Goal: Information Seeking & Learning: Learn about a topic

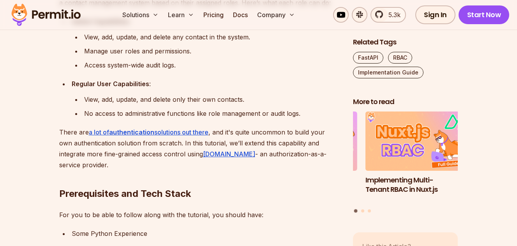
scroll to position [621, 0]
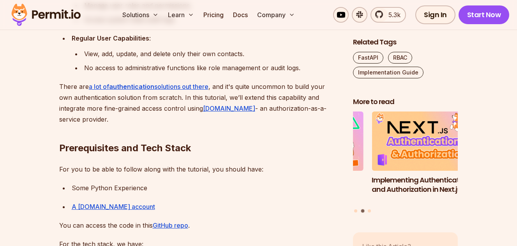
click at [141, 107] on p "There are a lot of authentication solutions out there , and it's quite uncommon…" at bounding box center [199, 103] width 281 height 44
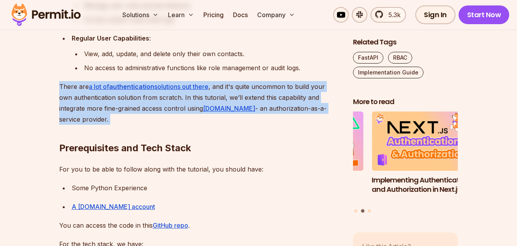
click at [141, 107] on p "There are a lot of authentication solutions out there , and it's quite uncommon…" at bounding box center [199, 103] width 281 height 44
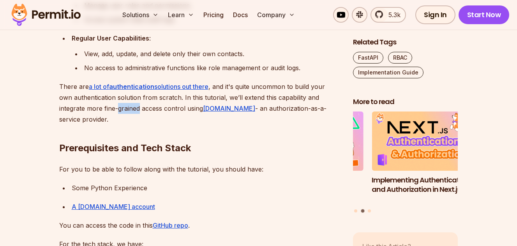
click at [141, 107] on p "There are a lot of authentication solutions out there , and it's quite uncommon…" at bounding box center [199, 103] width 281 height 44
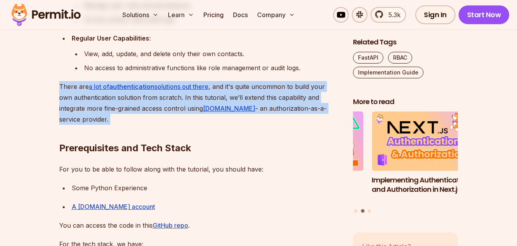
click at [141, 107] on p "There are a lot of authentication solutions out there , and it's quite uncommon…" at bounding box center [199, 103] width 281 height 44
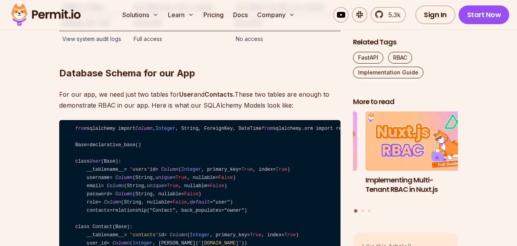
scroll to position [1843, 0]
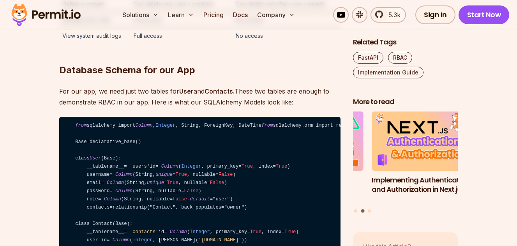
click at [109, 76] on h2 "Database Schema for our App" at bounding box center [199, 55] width 281 height 44
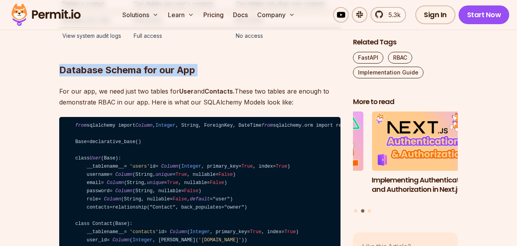
click at [109, 76] on h2 "Database Schema for our App" at bounding box center [199, 55] width 281 height 44
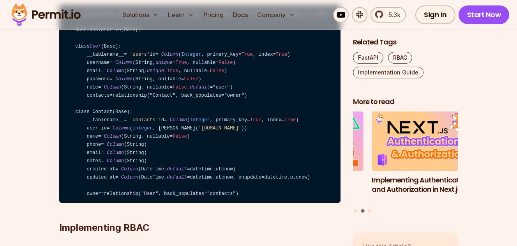
scroll to position [1958, 0]
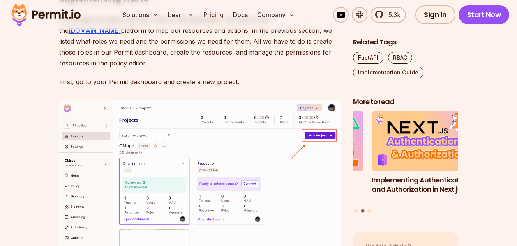
scroll to position [2195, 0]
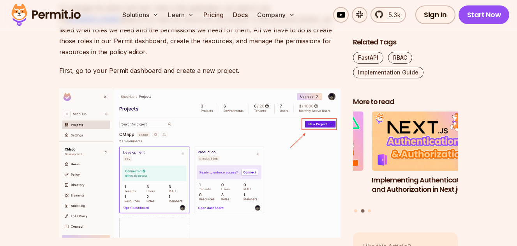
click at [157, 57] on p "To manage the admin and user roles in this application, we need to use the [DOM…" at bounding box center [199, 30] width 281 height 55
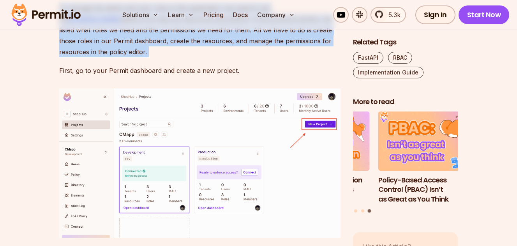
click at [157, 57] on p "To manage the admin and user roles in this application, we need to use the [DOM…" at bounding box center [199, 30] width 281 height 55
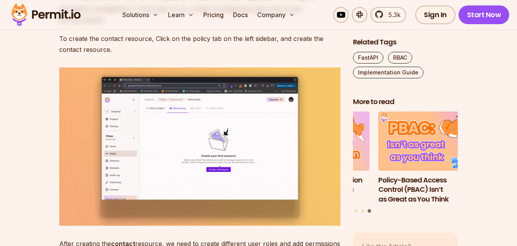
scroll to position [2493, 0]
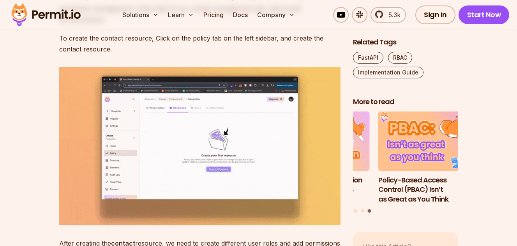
click at [157, 55] on p "To create the contact resource, Click on the policy tab on the left sidebar, an…" at bounding box center [199, 44] width 281 height 22
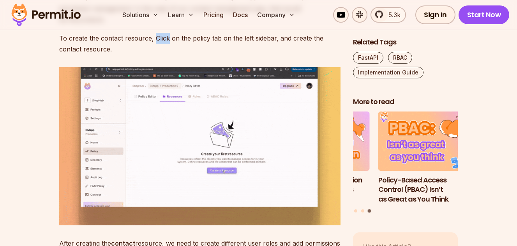
click at [157, 55] on p "To create the contact resource, Click on the policy tab on the left sidebar, an…" at bounding box center [199, 44] width 281 height 22
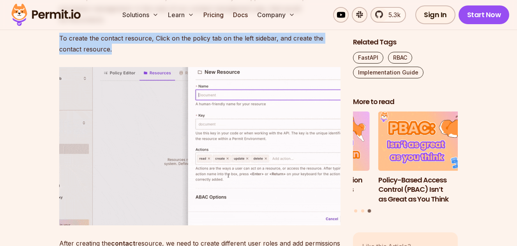
click at [157, 55] on p "To create the contact resource, Click on the policy tab on the left sidebar, an…" at bounding box center [199, 44] width 281 height 22
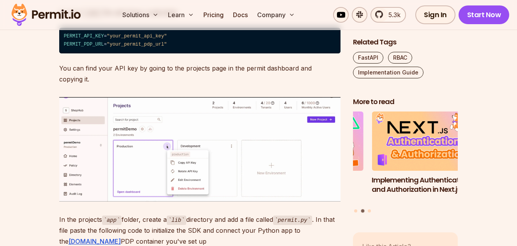
scroll to position [3529, 0]
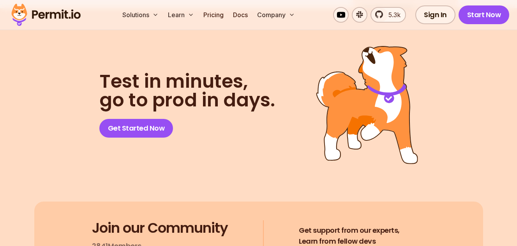
scroll to position [5614, 0]
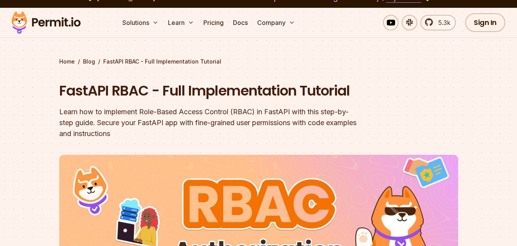
scroll to position [415, 0]
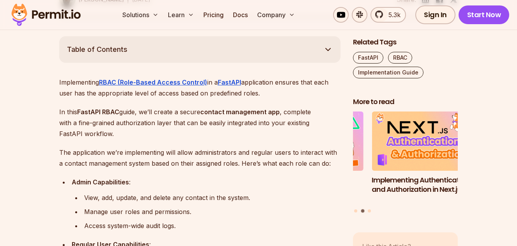
click at [70, 14] on img at bounding box center [46, 15] width 76 height 26
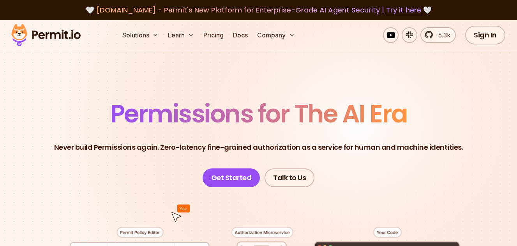
click at [141, 107] on span "Permissions for The AI Era" at bounding box center [258, 113] width 297 height 35
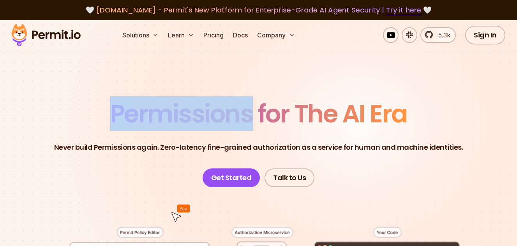
click at [141, 107] on span "Permissions for The AI Era" at bounding box center [258, 113] width 297 height 35
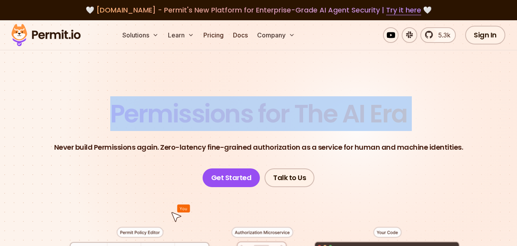
click at [141, 107] on span "Permissions for The AI Era" at bounding box center [258, 113] width 297 height 35
